Goal: Use online tool/utility: Utilize a website feature to perform a specific function

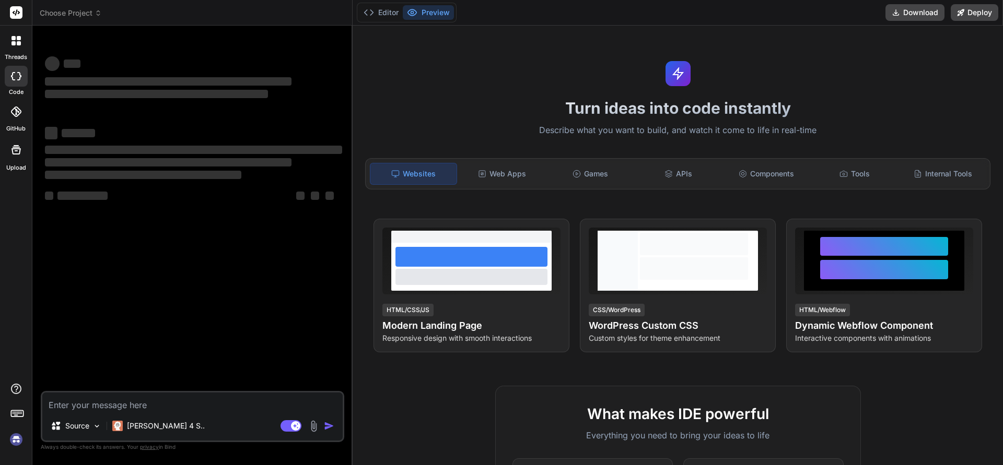
type textarea "x"
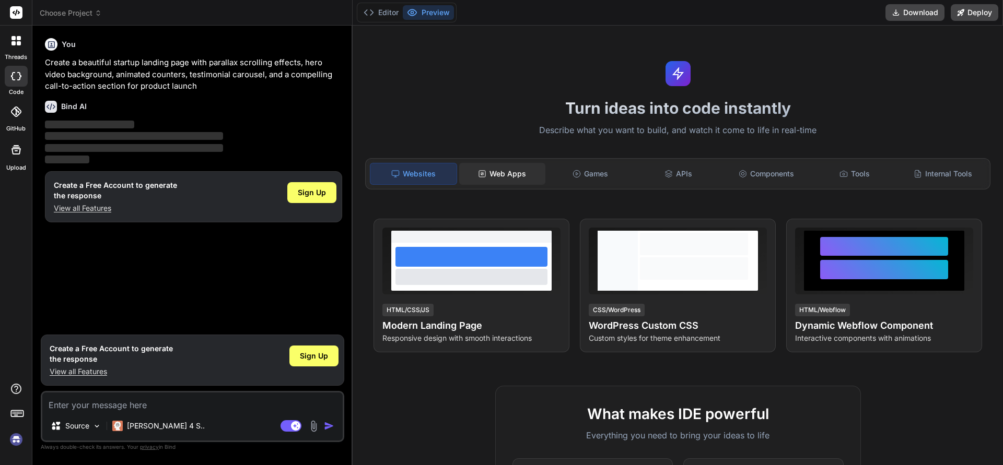
click at [502, 178] on div "Web Apps" at bounding box center [502, 174] width 86 height 22
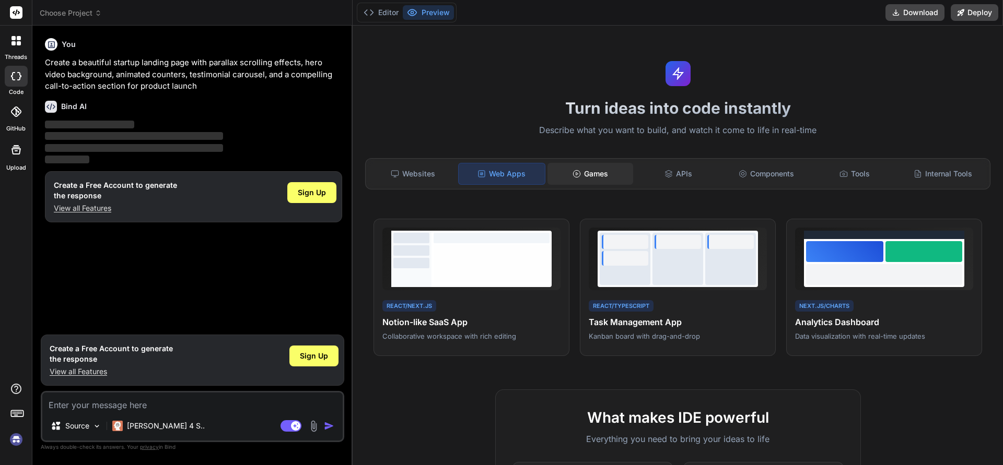
click at [588, 170] on div "Games" at bounding box center [590, 174] width 86 height 22
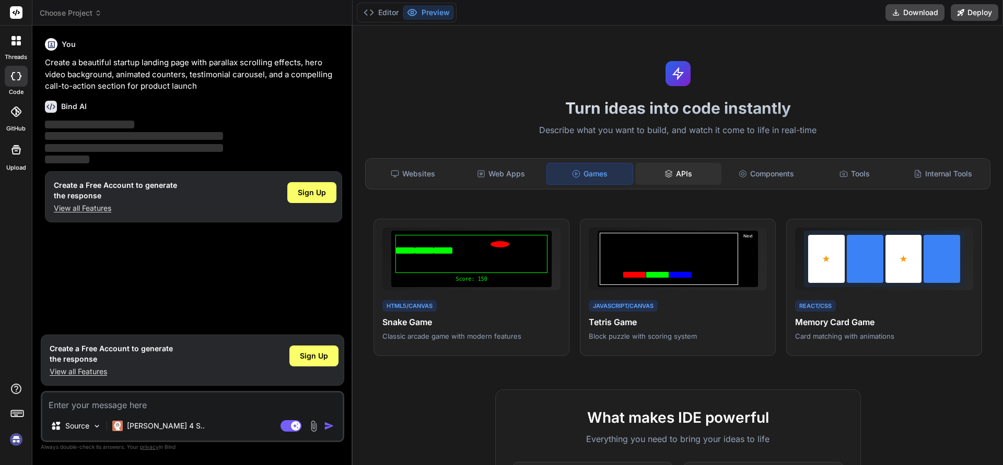
click at [676, 179] on div "APIs" at bounding box center [678, 174] width 86 height 22
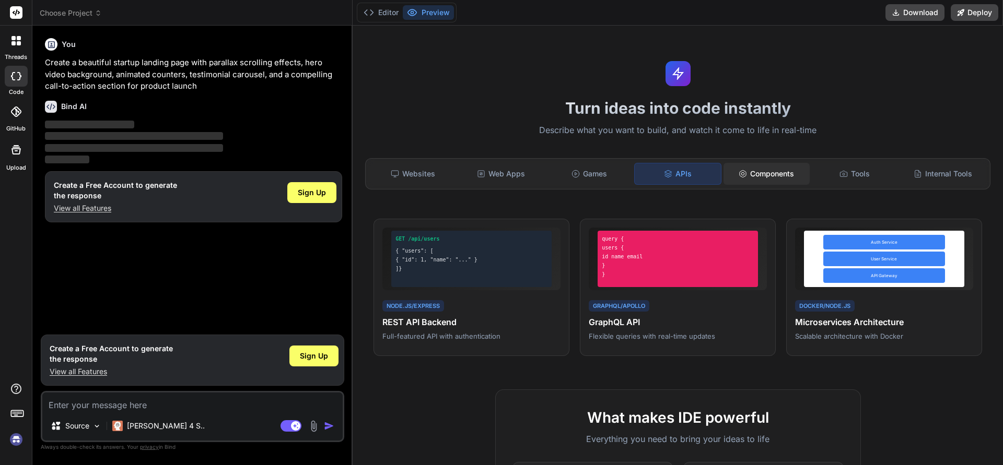
click at [765, 181] on div "Components" at bounding box center [766, 174] width 86 height 22
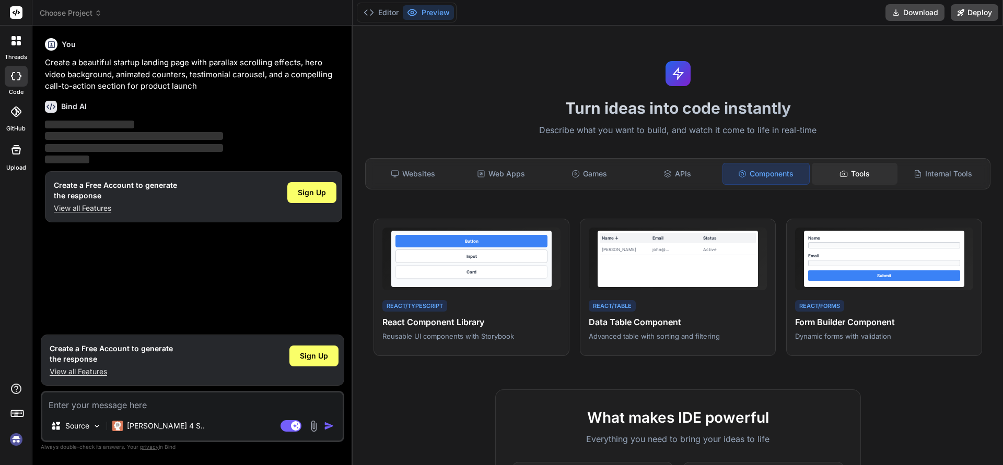
click at [821, 176] on div "Tools" at bounding box center [855, 174] width 86 height 22
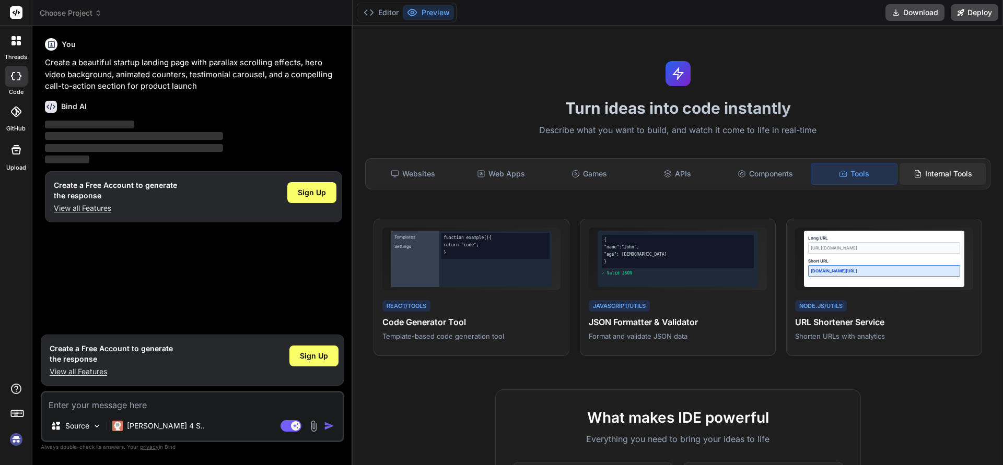
click at [914, 170] on icon at bounding box center [917, 174] width 8 height 8
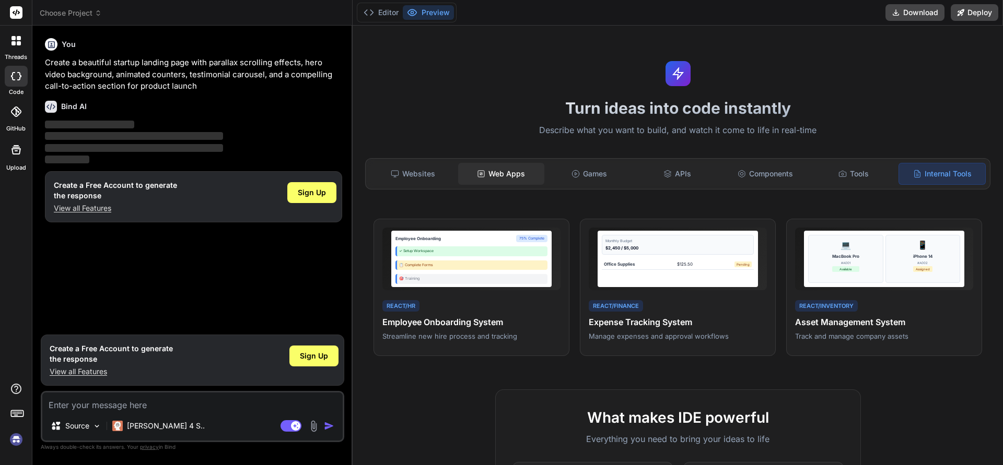
click at [502, 178] on div "Web Apps" at bounding box center [501, 174] width 86 height 22
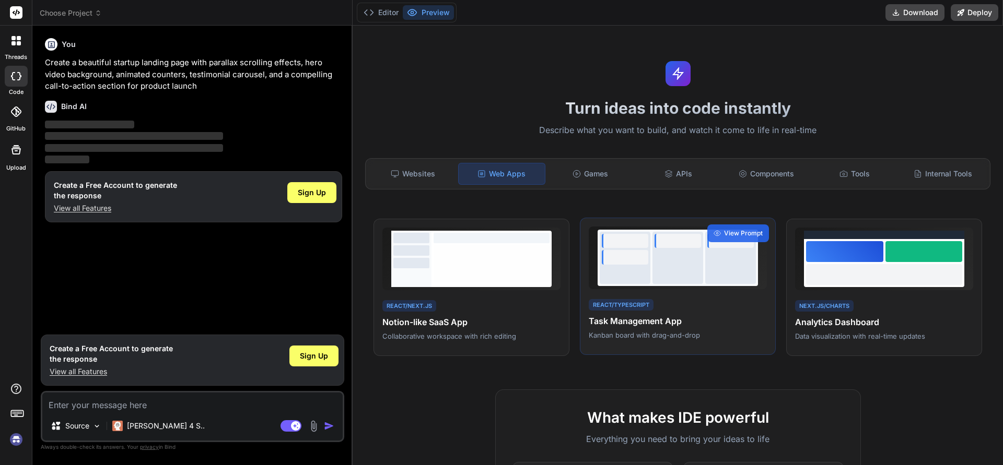
click at [666, 254] on div at bounding box center [677, 258] width 51 height 52
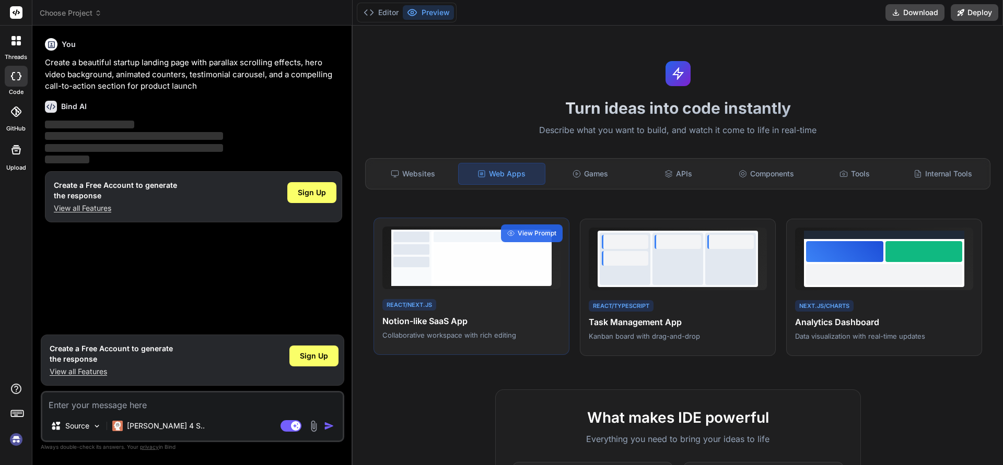
click at [452, 249] on div at bounding box center [491, 262] width 116 height 37
click at [544, 237] on span "View Prompt" at bounding box center [537, 233] width 39 height 9
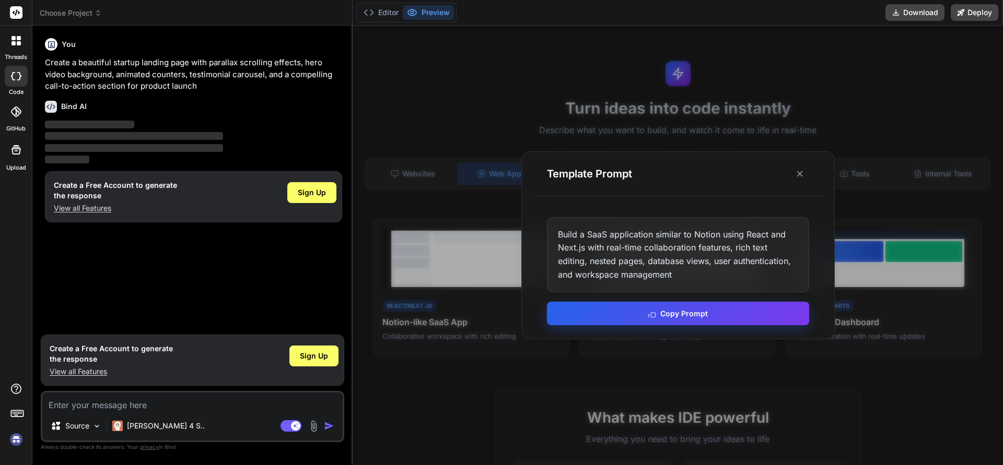
click at [679, 316] on button "Copy Prompt" at bounding box center [678, 314] width 262 height 24
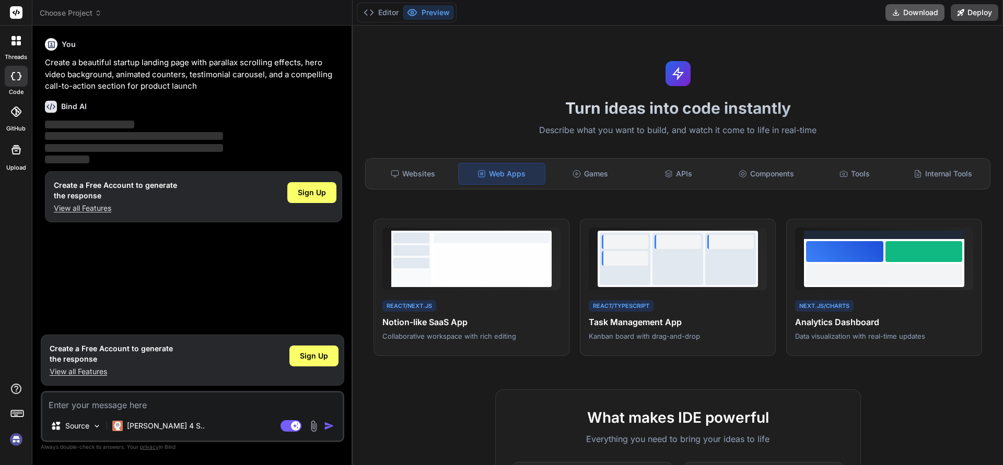
click at [921, 15] on button "Download" at bounding box center [914, 12] width 59 height 17
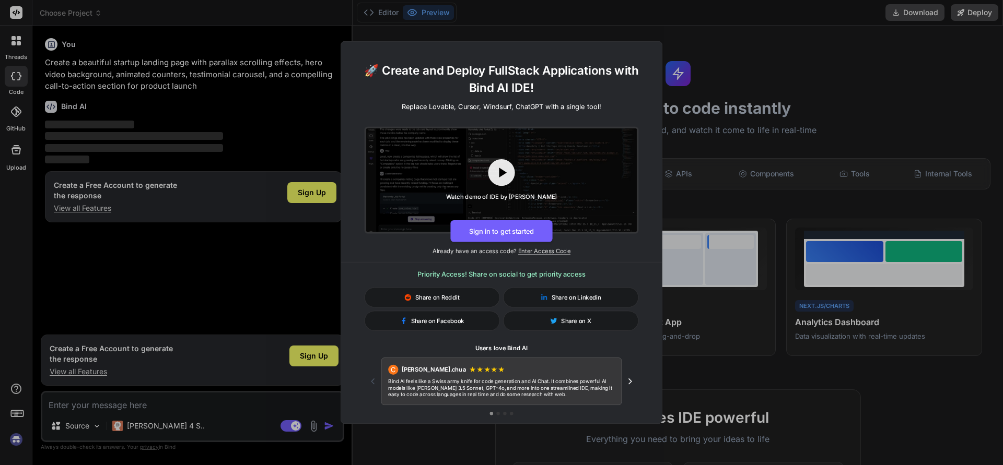
click at [790, 140] on div "🚀 Create and Deploy FullStack Applications with Bind AI IDE! Replace Lovable, C…" at bounding box center [501, 232] width 1003 height 465
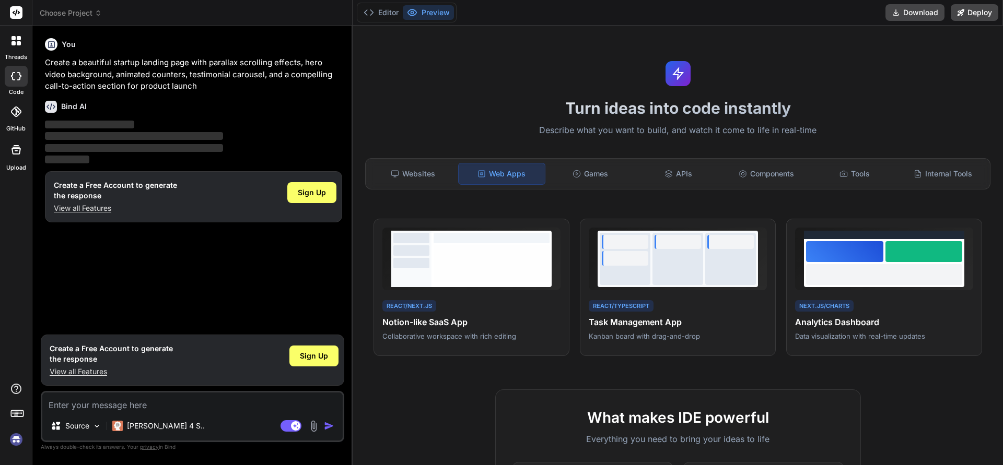
click at [15, 441] on img at bounding box center [16, 440] width 18 height 18
click at [104, 140] on p "‌" at bounding box center [193, 137] width 297 height 12
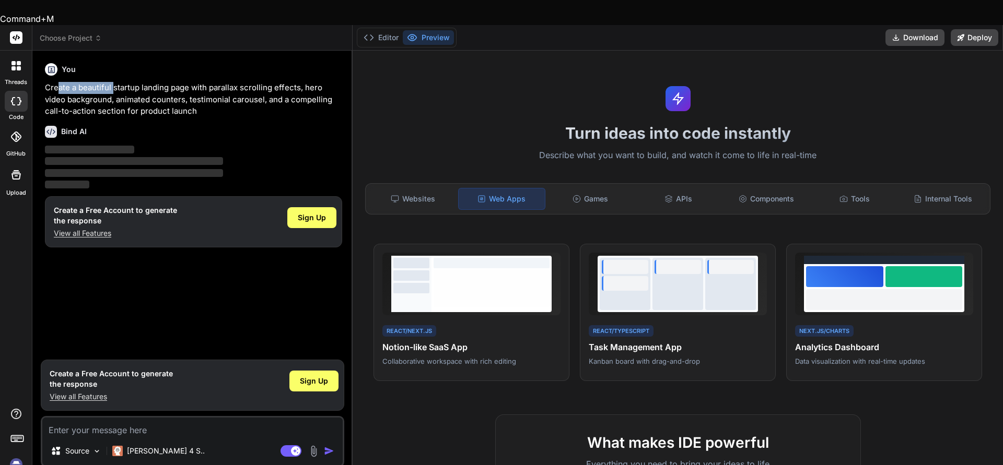
drag, startPoint x: 58, startPoint y: 62, endPoint x: 113, endPoint y: 61, distance: 54.8
click at [113, 82] on p "Create a beautiful startup landing page with parallax scrolling effects, hero v…" at bounding box center [193, 100] width 297 height 36
click at [187, 91] on p "Create a beautiful startup landing page with parallax scrolling effects, hero v…" at bounding box center [193, 100] width 297 height 36
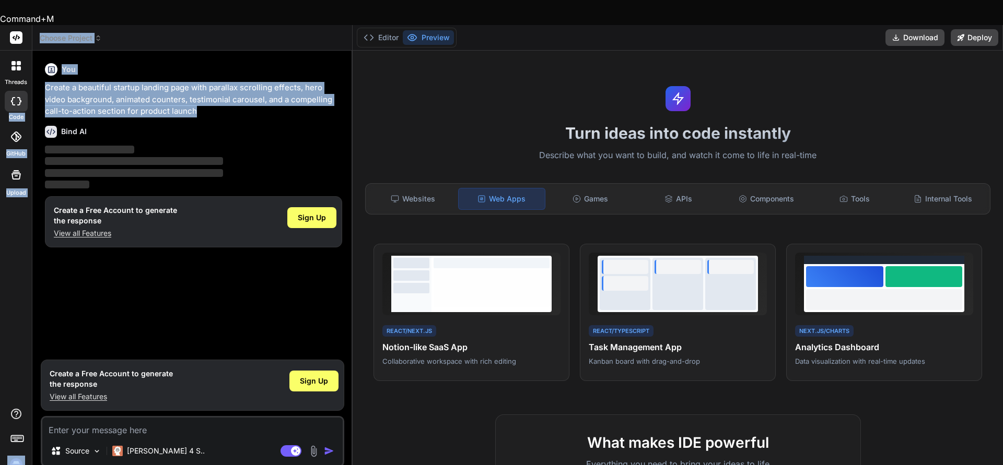
drag, startPoint x: 241, startPoint y: 84, endPoint x: 26, endPoint y: 62, distance: 216.3
click at [26, 62] on div "threads code GitHub Upload Choose Project Created with Pixso. Bind AI Web Searc…" at bounding box center [501, 257] width 1003 height 465
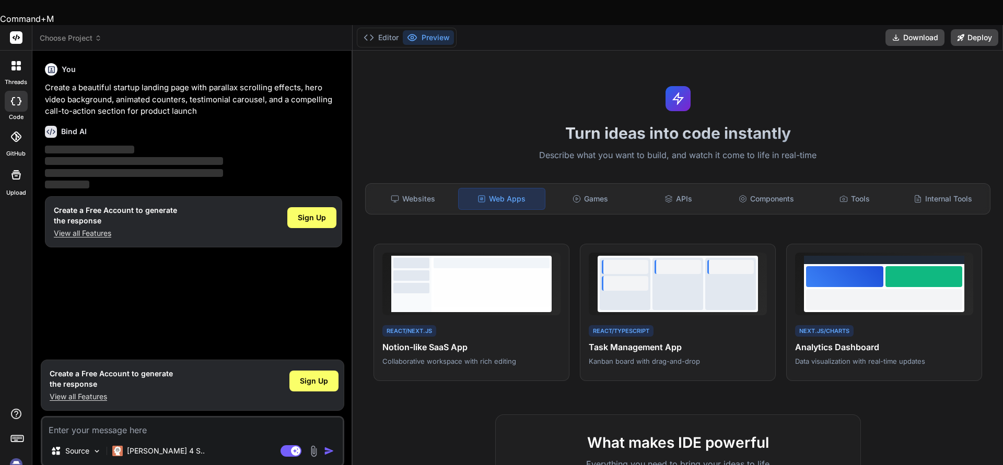
click at [174, 303] on div "You Create a beautiful startup landing page with parallax scrolling effects, he…" at bounding box center [193, 207] width 301 height 296
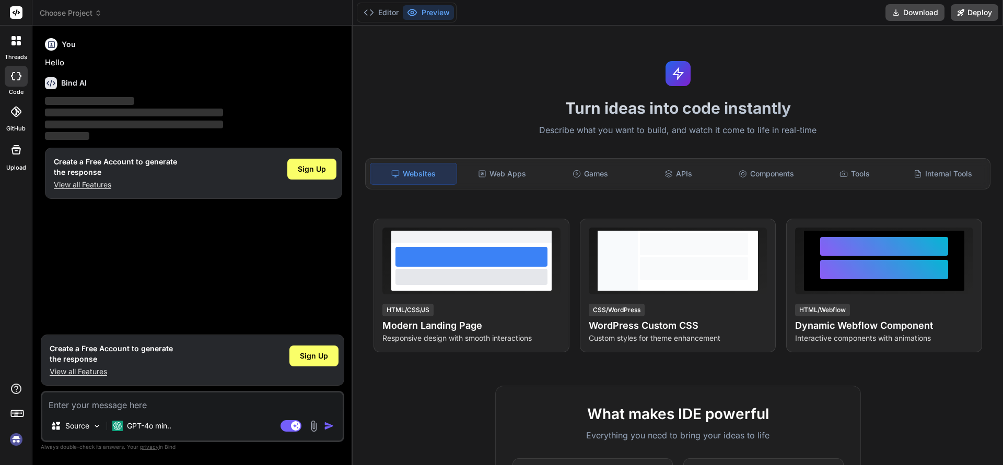
click at [14, 442] on img at bounding box center [16, 440] width 18 height 18
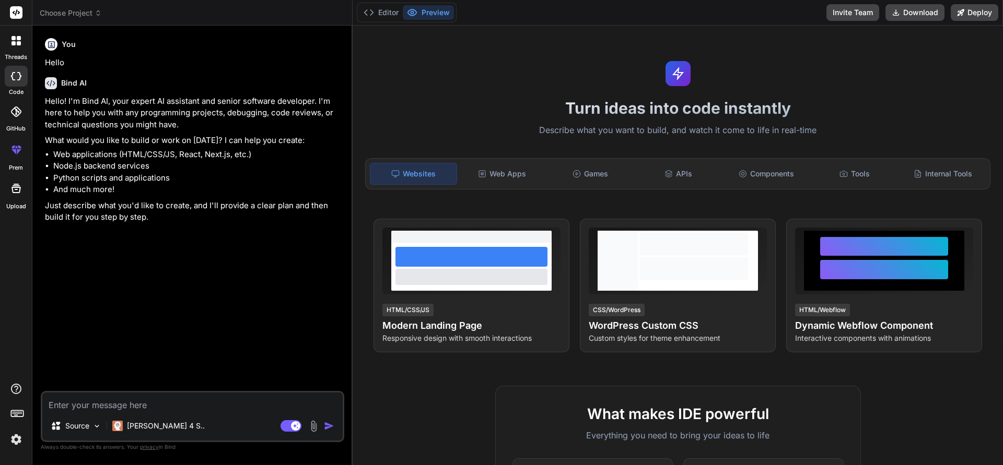
type textarea "x"
click at [519, 177] on div "Web Apps" at bounding box center [502, 174] width 86 height 22
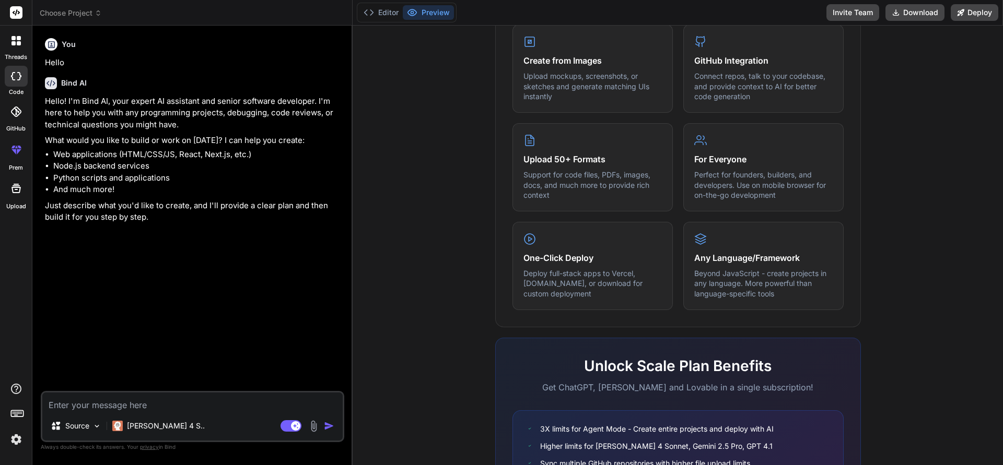
scroll to position [531, 0]
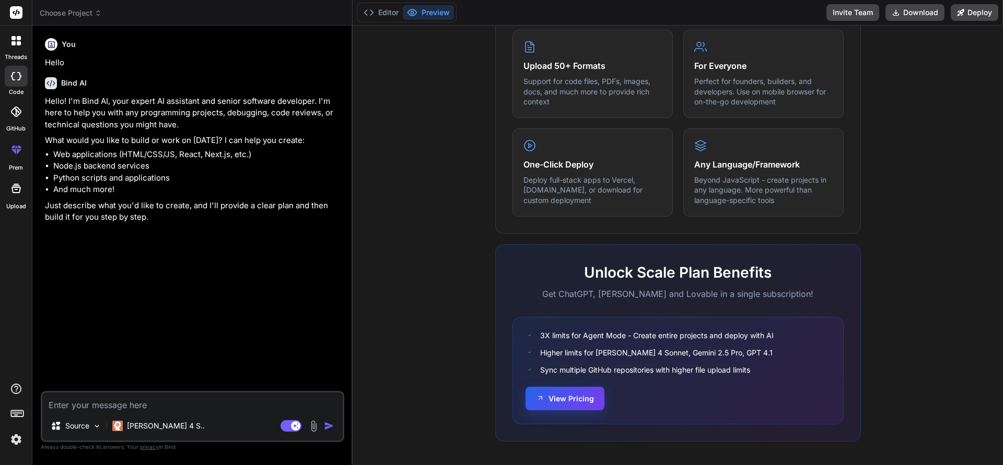
click at [569, 391] on button "View Pricing" at bounding box center [564, 399] width 79 height 24
click at [380, 8] on button "Editor" at bounding box center [380, 12] width 43 height 15
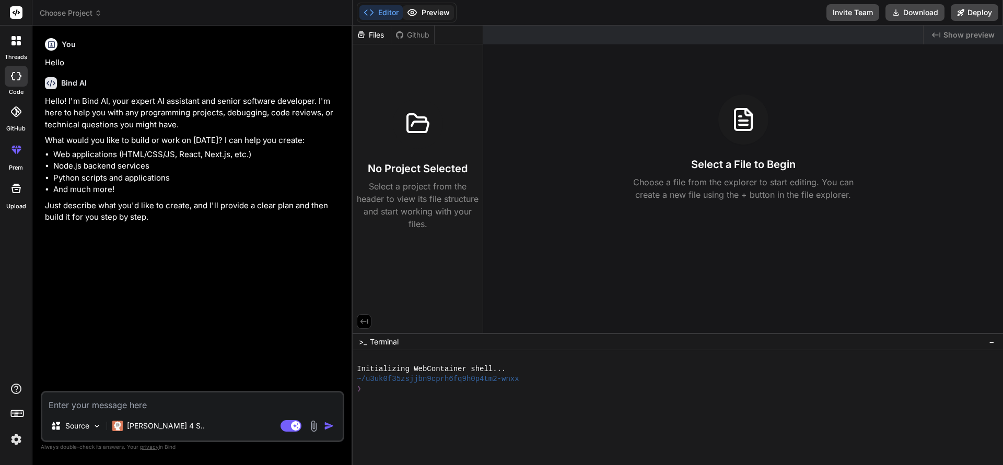
click at [433, 15] on button "Preview" at bounding box center [428, 12] width 51 height 15
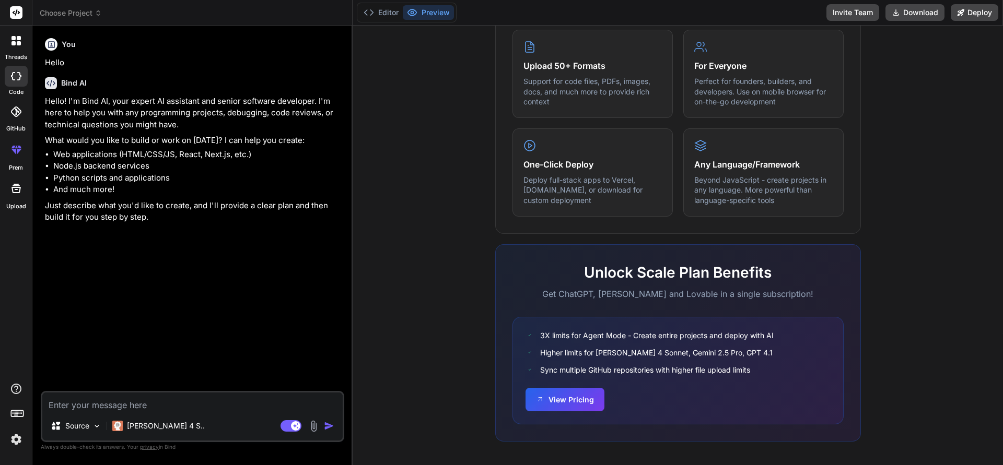
click at [16, 42] on icon at bounding box center [15, 40] width 9 height 9
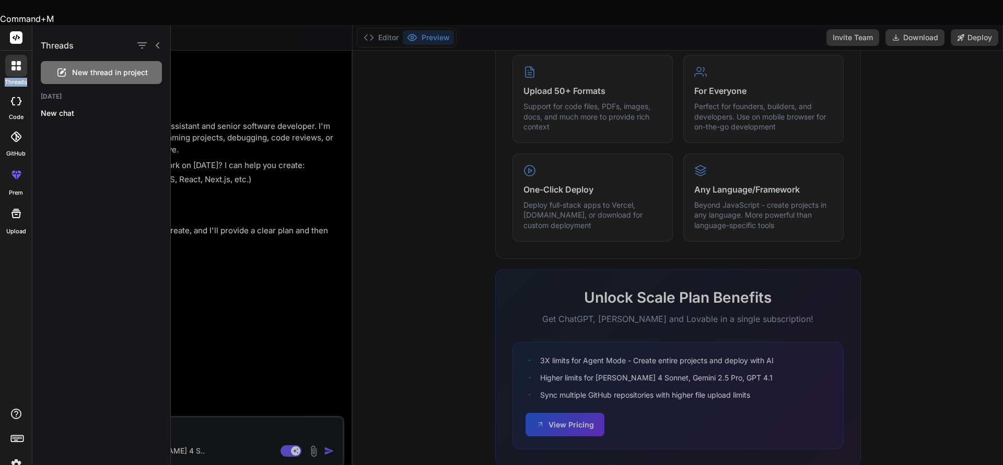
click at [16, 61] on icon at bounding box center [15, 65] width 9 height 9
click at [228, 268] on div at bounding box center [587, 246] width 832 height 440
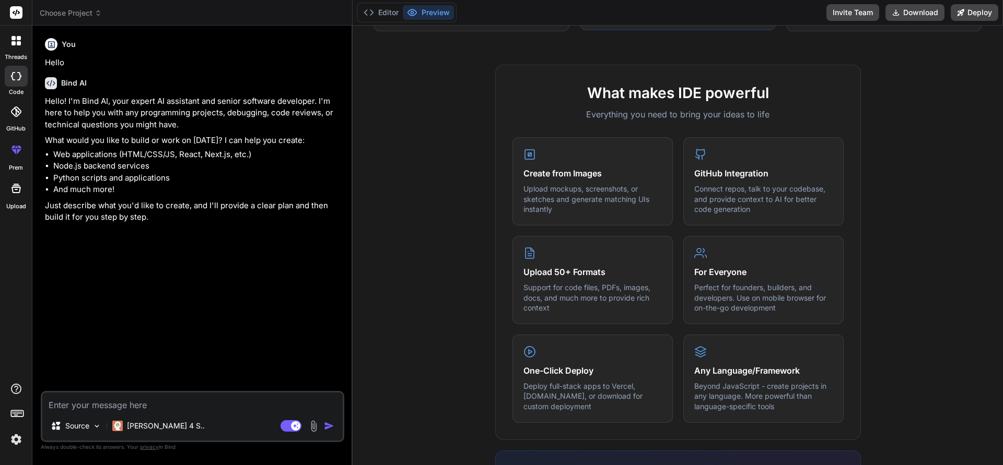
scroll to position [0, 0]
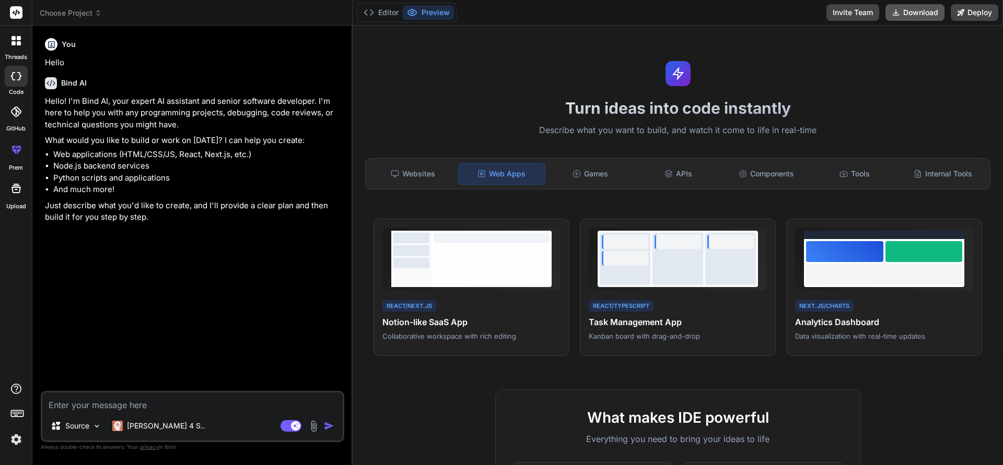
click at [904, 15] on button "Download" at bounding box center [914, 12] width 59 height 17
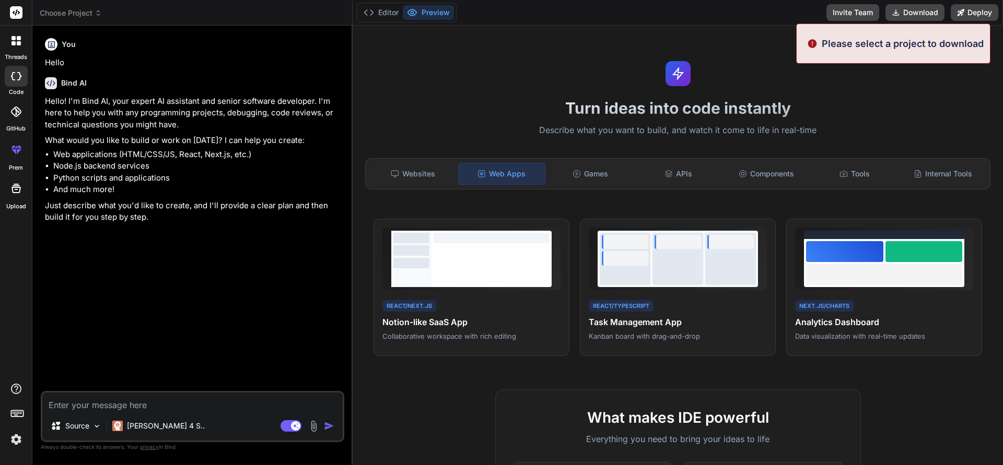
click at [875, 112] on h1 "Turn ideas into code instantly" at bounding box center [678, 108] width 638 height 19
click at [580, 46] on div "Turn ideas into code instantly Describe what you want to build, and watch it co…" at bounding box center [678, 246] width 650 height 440
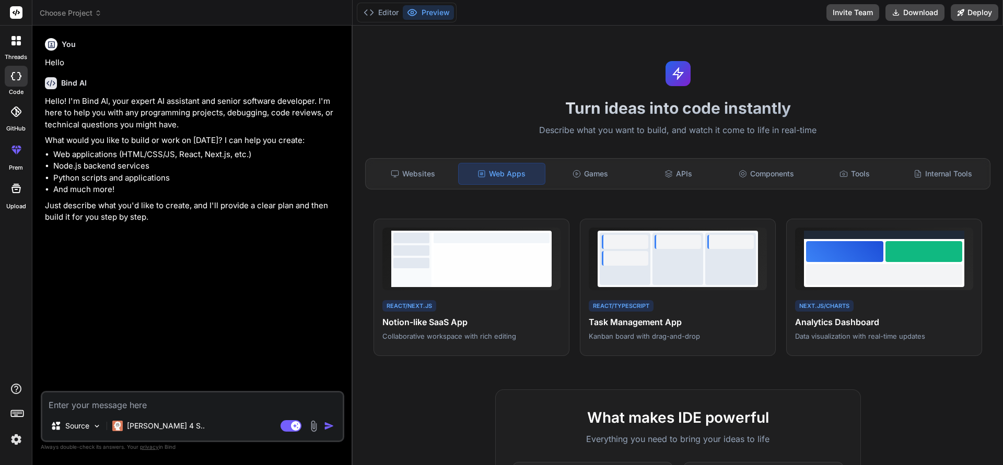
click at [14, 442] on img at bounding box center [16, 440] width 18 height 18
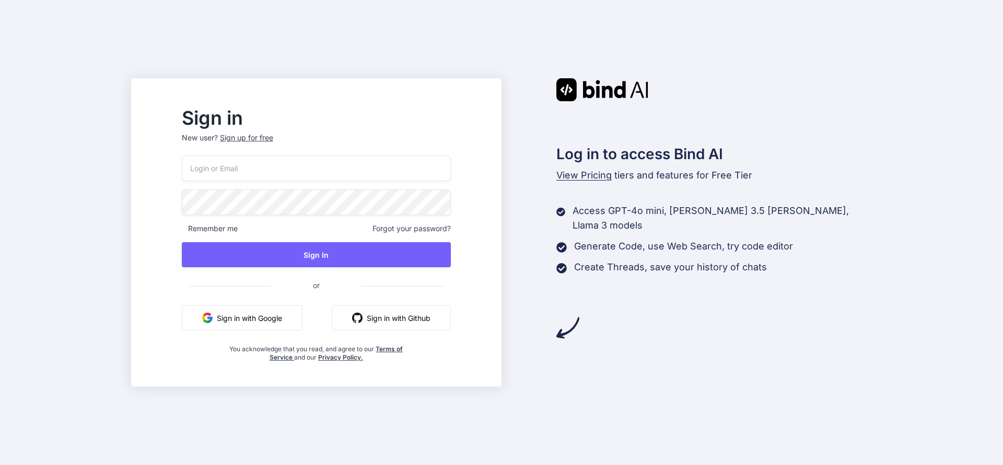
click at [265, 310] on button "Sign in with Google" at bounding box center [242, 318] width 121 height 25
